Goal: Task Accomplishment & Management: Complete application form

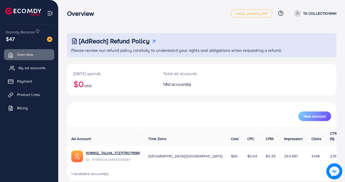
click at [34, 69] on span "My ad accounts" at bounding box center [31, 67] width 27 height 5
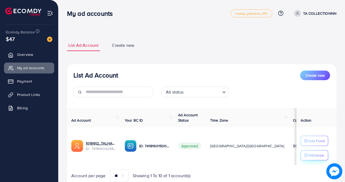
click at [319, 158] on p "Withdraw" at bounding box center [315, 155] width 15 height 6
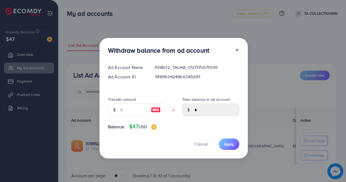
click at [155, 112] on img at bounding box center [156, 109] width 10 height 6
type input "*"
type input "****"
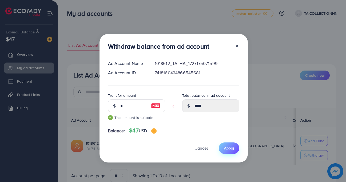
click at [232, 151] on button "Apply" at bounding box center [229, 147] width 21 height 11
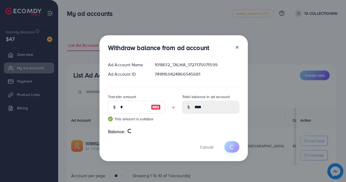
type input "*"
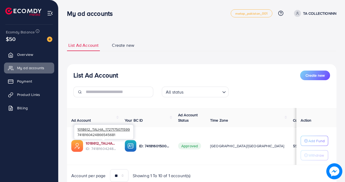
click at [92, 142] on link "1018612_TALHA_1727175071599" at bounding box center [101, 142] width 30 height 5
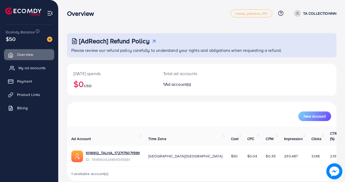
click at [45, 68] on span "My ad accounts" at bounding box center [31, 67] width 27 height 5
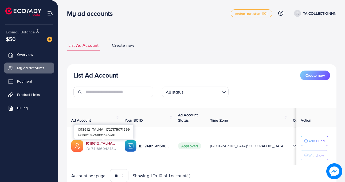
click at [102, 143] on link "1018612_TALHA_1727175071599" at bounding box center [101, 142] width 30 height 5
click at [30, 97] on link "Product Links" at bounding box center [29, 94] width 50 height 11
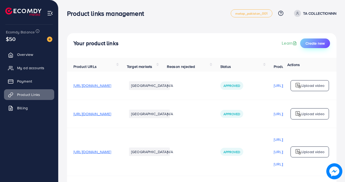
click at [306, 42] on span "Create new" at bounding box center [314, 43] width 19 height 5
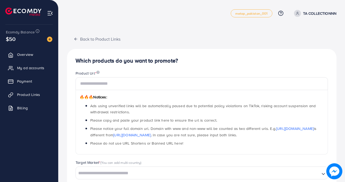
drag, startPoint x: 161, startPoint y: 91, endPoint x: 161, endPoint y: 86, distance: 4.5
click at [161, 86] on span "🔥🔥🔥 Notices: Ads using unverified links will be automatically paused due to pot…" at bounding box center [201, 115] width 252 height 77
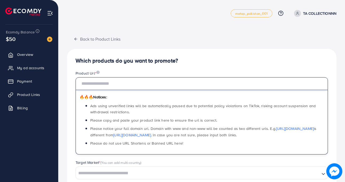
click at [161, 86] on input "text" at bounding box center [201, 83] width 252 height 13
paste input "**********"
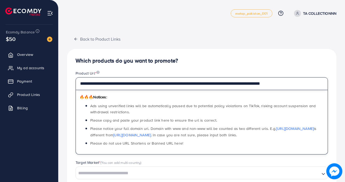
type input "**********"
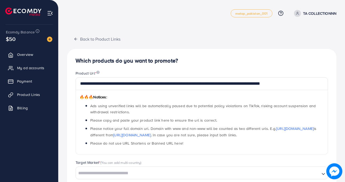
drag, startPoint x: 179, startPoint y: 22, endPoint x: 277, endPoint y: 17, distance: 98.0
click at [277, 17] on nav "metap_pakistan_001 Help Center Contact Support Plans and Pricing Term and polic…" at bounding box center [201, 13] width 269 height 19
drag, startPoint x: 344, startPoint y: 51, endPoint x: 342, endPoint y: 67, distance: 15.6
click at [343, 67] on div "**********" at bounding box center [201, 150] width 286 height 300
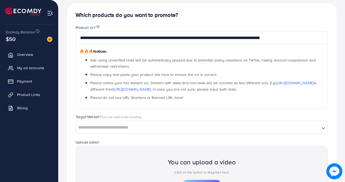
scroll to position [46, 0]
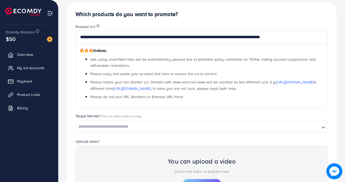
click at [10, 141] on ul "Overview My ad accounts Payment Product Links Billing" at bounding box center [29, 100] width 58 height 107
click at [28, 94] on span "Product Links" at bounding box center [29, 94] width 23 height 5
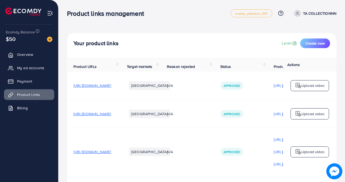
click at [214, 122] on td "N/A" at bounding box center [186, 113] width 53 height 28
click at [172, 84] on ul "Pakistan" at bounding box center [149, 85] width 45 height 13
drag, startPoint x: 344, startPoint y: 60, endPoint x: 343, endPoint y: 91, distance: 31.0
click at [343, 91] on div "Your product links Learn Create new Product URLs Target markets Reason rejected…" at bounding box center [201, 114] width 286 height 228
click at [342, 88] on div "Your product links Learn Create new Product URLs Target markets Reason rejected…" at bounding box center [201, 114] width 286 height 228
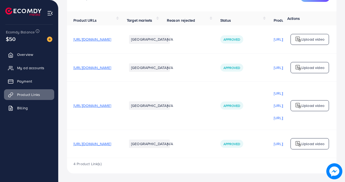
scroll to position [49, 0]
click at [63, 83] on div "Your product links Learn Create new Product URLs Target markets Reason rejected…" at bounding box center [201, 68] width 286 height 228
drag, startPoint x: 142, startPoint y: 157, endPoint x: 163, endPoint y: 157, distance: 20.8
click at [163, 157] on div "Product URLs Target markets Reason rejected Status Product video Status video A…" at bounding box center [201, 84] width 269 height 146
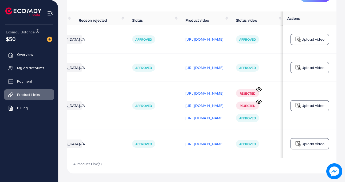
scroll to position [0, 149]
click at [207, 143] on p "https://files.ecomdy.com/videos/1bc6f6a8-3e7c-4667-b6d7-45946ee4ba66-1747662444…" at bounding box center [204, 143] width 38 height 6
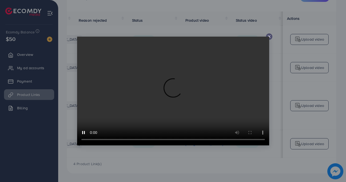
click at [269, 36] on line at bounding box center [269, 36] width 2 height 2
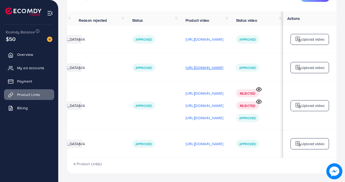
click at [187, 66] on p "https://files.ecomdy.com/videos/e5c86ef0-dfc9-4ce6-9745-2869f9664318-1739802584…" at bounding box center [204, 67] width 38 height 6
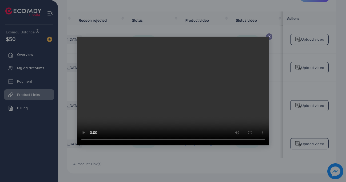
click at [268, 35] on icon at bounding box center [269, 36] width 4 height 4
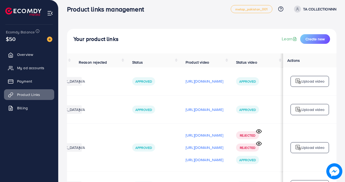
scroll to position [0, 0]
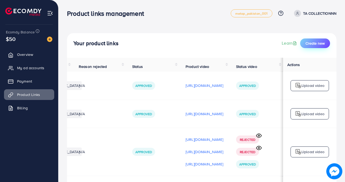
click at [301, 45] on button "Create new" at bounding box center [315, 43] width 30 height 10
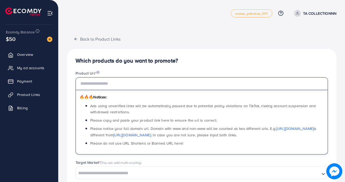
click at [162, 86] on input "text" at bounding box center [201, 83] width 252 height 13
paste input "**********"
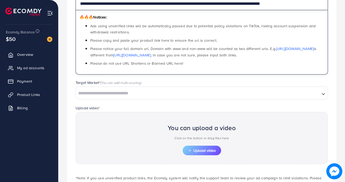
scroll to position [116, 0]
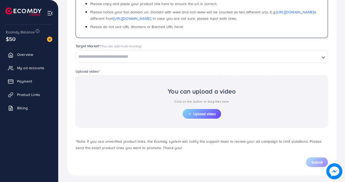
type input "**********"
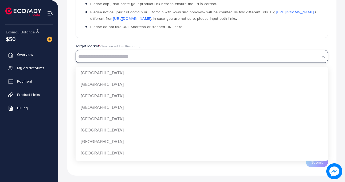
click at [134, 54] on input "Search for option" at bounding box center [197, 57] width 243 height 8
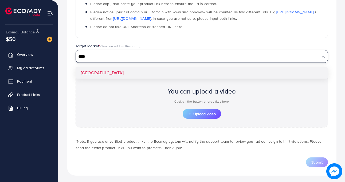
type input "****"
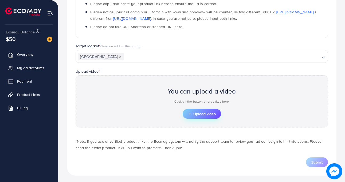
click at [188, 115] on icon "button" at bounding box center [190, 114] width 4 height 4
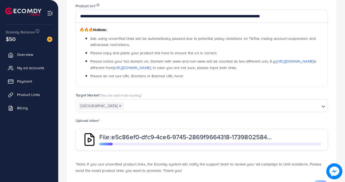
scroll to position [93, 0]
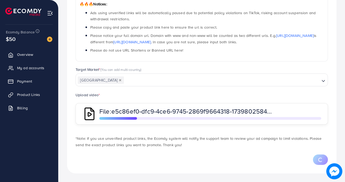
click at [257, 133] on div "*Note: If you use unverified product links, the Ecomdy system will notify the s…" at bounding box center [201, 139] width 261 height 18
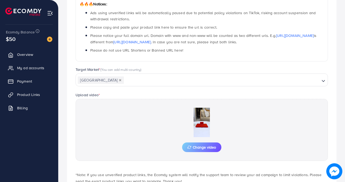
scroll to position [116, 0]
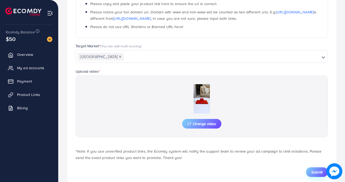
click at [311, 170] on span "Submit" at bounding box center [316, 171] width 11 height 5
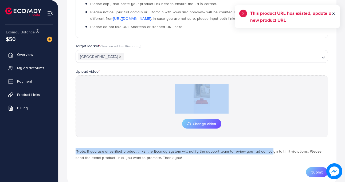
drag, startPoint x: 264, startPoint y: 131, endPoint x: 252, endPoint y: 70, distance: 62.2
click at [252, 70] on div "**********" at bounding box center [201, 59] width 269 height 253
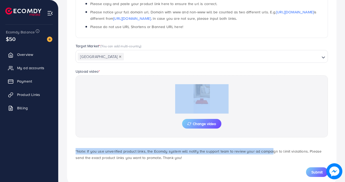
click at [262, 87] on div "Change video" at bounding box center [201, 106] width 252 height 62
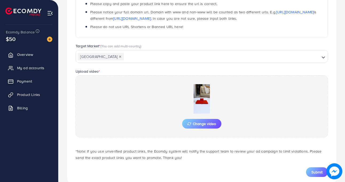
click at [268, 94] on div "Change video" at bounding box center [201, 106] width 252 height 62
click at [280, 138] on div "Upload video * Change video" at bounding box center [201, 105] width 261 height 74
click at [317, 178] on div "**********" at bounding box center [201, 59] width 269 height 253
click at [315, 171] on span "Submit" at bounding box center [316, 171] width 11 height 5
click at [22, 96] on span "Product Links" at bounding box center [29, 94] width 23 height 5
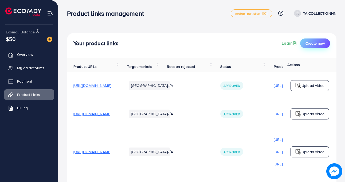
click at [306, 43] on span "Create new" at bounding box center [314, 43] width 19 height 5
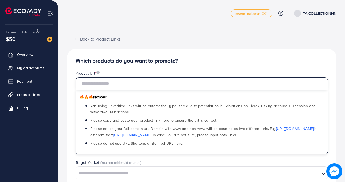
click at [150, 89] on input "text" at bounding box center [201, 83] width 252 height 13
paste input "**********"
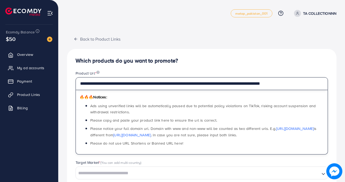
type input "**********"
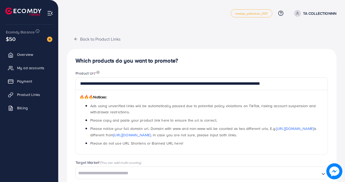
drag, startPoint x: 344, startPoint y: 23, endPoint x: 345, endPoint y: 42, distance: 19.0
click at [345, 42] on html "**********" at bounding box center [172, 91] width 345 height 182
drag, startPoint x: 344, startPoint y: 43, endPoint x: 344, endPoint y: 58, distance: 14.9
click at [344, 58] on div "**********" at bounding box center [201, 150] width 286 height 300
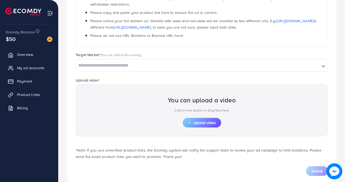
scroll to position [108, 0]
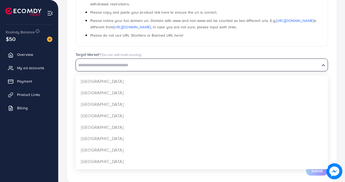
click at [288, 59] on div "Loading..." at bounding box center [201, 64] width 252 height 13
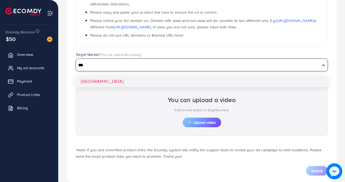
type input "***"
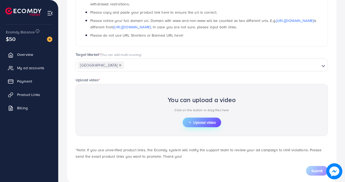
click at [194, 121] on span "Upload video" at bounding box center [202, 122] width 28 height 4
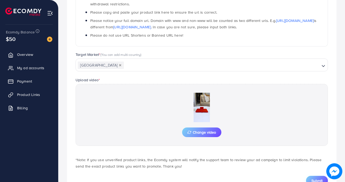
click at [320, 178] on span "Submit" at bounding box center [316, 180] width 11 height 5
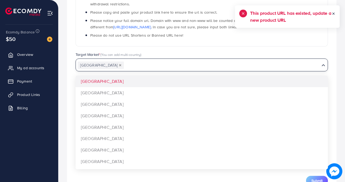
drag, startPoint x: 158, startPoint y: 70, endPoint x: 119, endPoint y: 69, distance: 39.5
click at [119, 69] on div "Pakistan Loading..." at bounding box center [201, 64] width 252 height 13
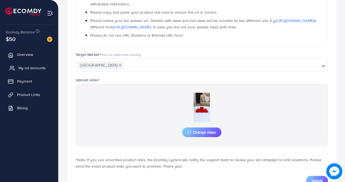
click at [41, 66] on span "My ad accounts" at bounding box center [31, 67] width 27 height 5
